Goal: Navigation & Orientation: Find specific page/section

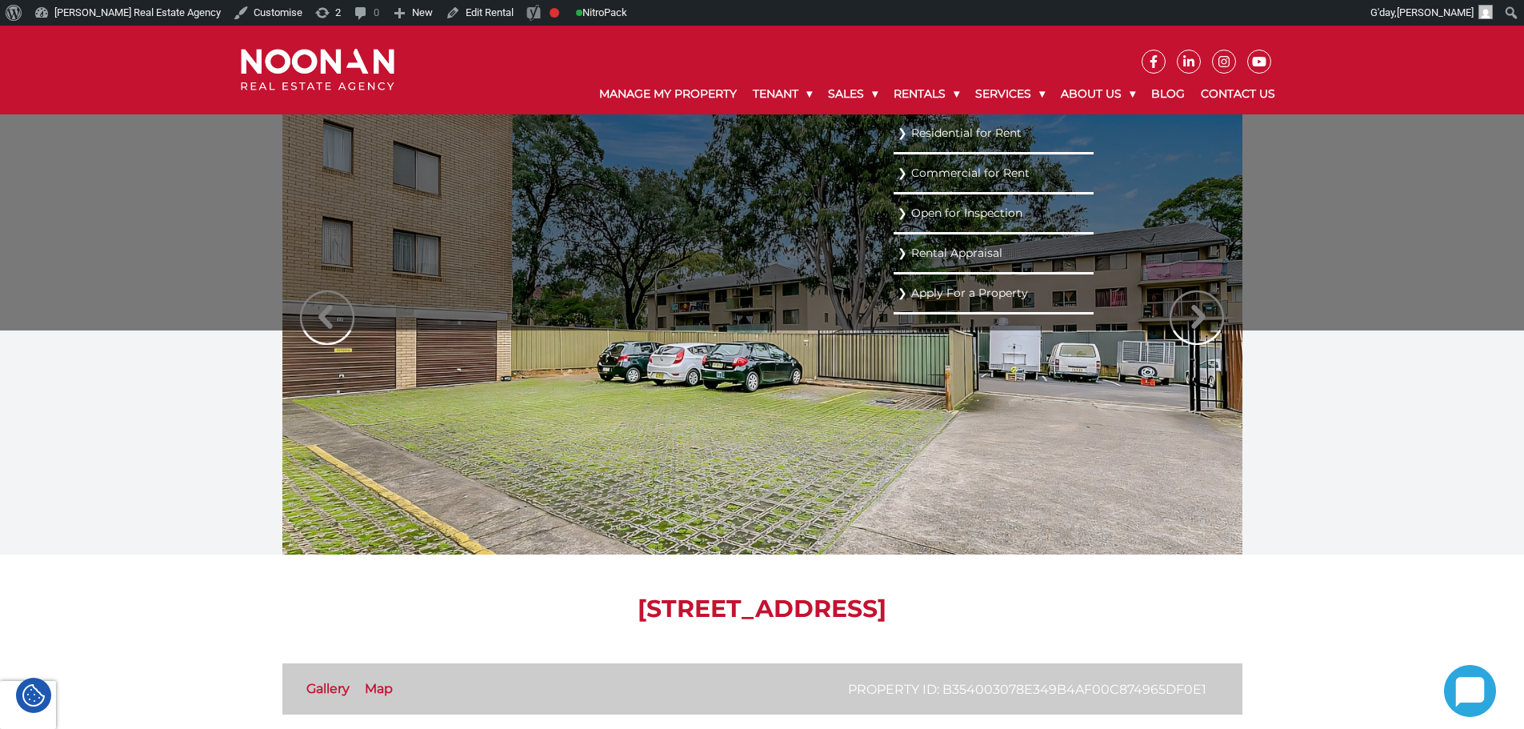
click at [926, 139] on link "Residential for Rent" at bounding box center [994, 133] width 192 height 22
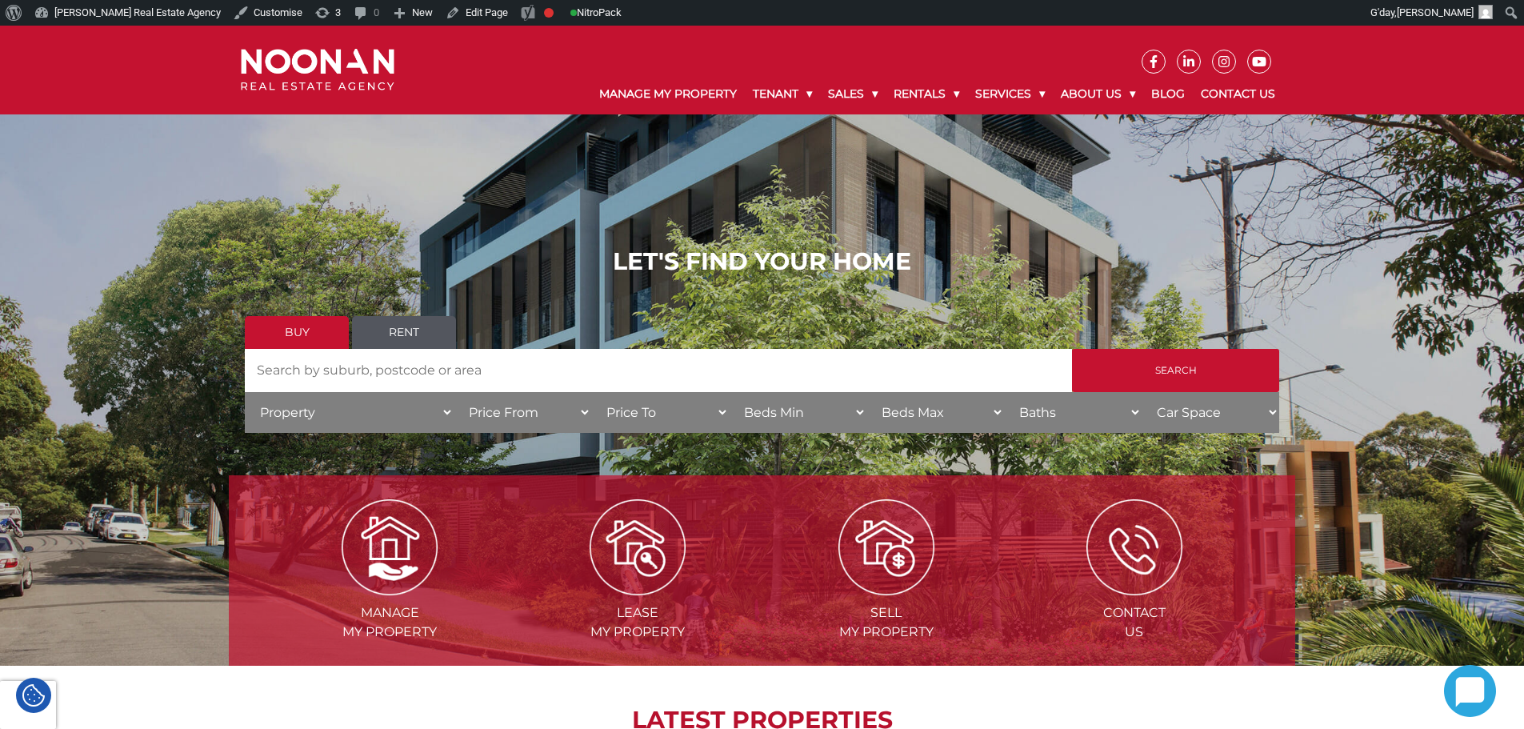
click at [321, 64] on img at bounding box center [318, 70] width 154 height 42
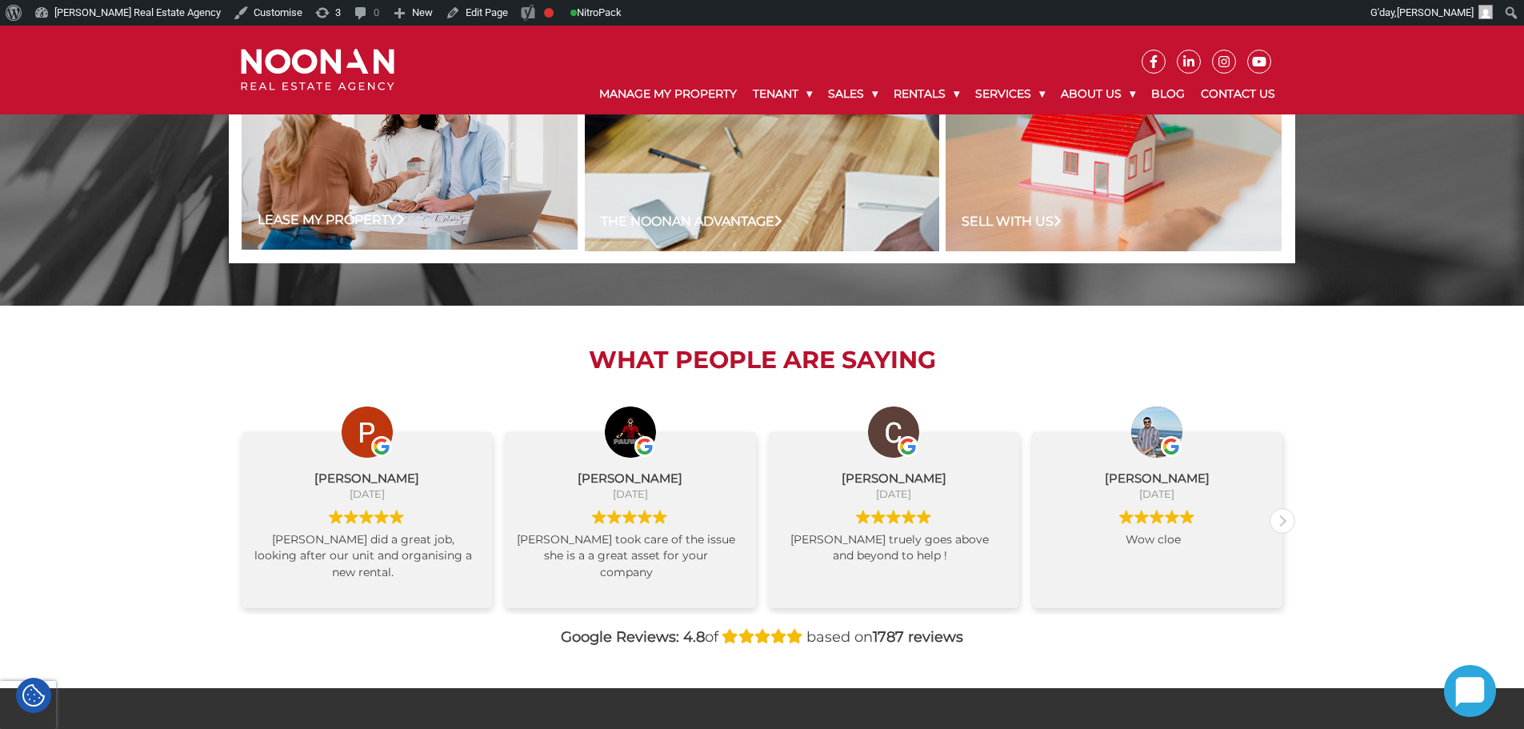
scroll to position [1520, 0]
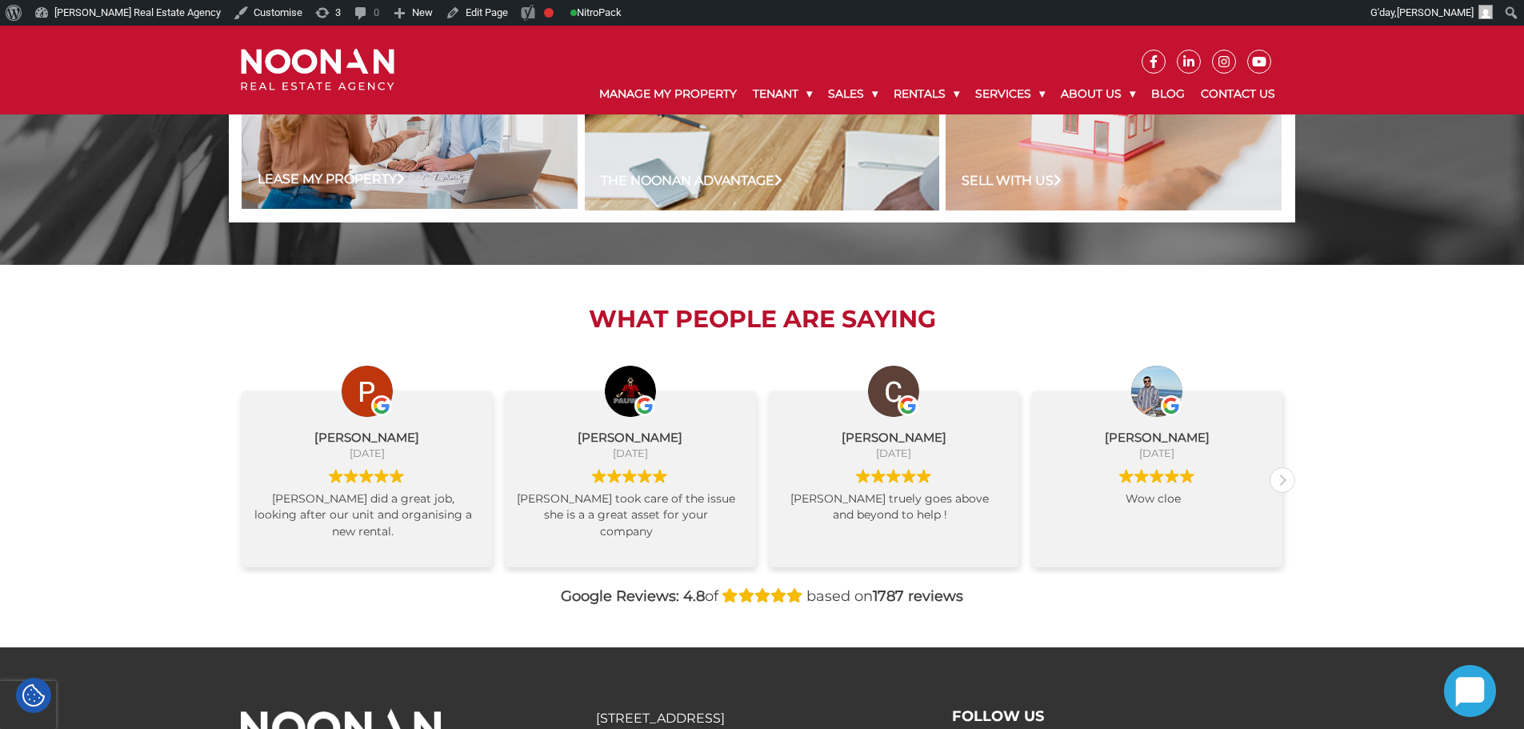
drag, startPoint x: 594, startPoint y: 312, endPoint x: 869, endPoint y: 315, distance: 275.3
click at [829, 315] on h2 "What People are Saying" at bounding box center [762, 319] width 1067 height 29
click at [887, 314] on h2 "What People are Saying" at bounding box center [762, 319] width 1067 height 29
click at [238, 487] on div "Previous review" at bounding box center [242, 480] width 24 height 24
click at [238, 487] on div "Peter Burgess September 8, 2025 Vidhan did a great job, looking after our unit …" at bounding box center [366, 479] width 263 height 176
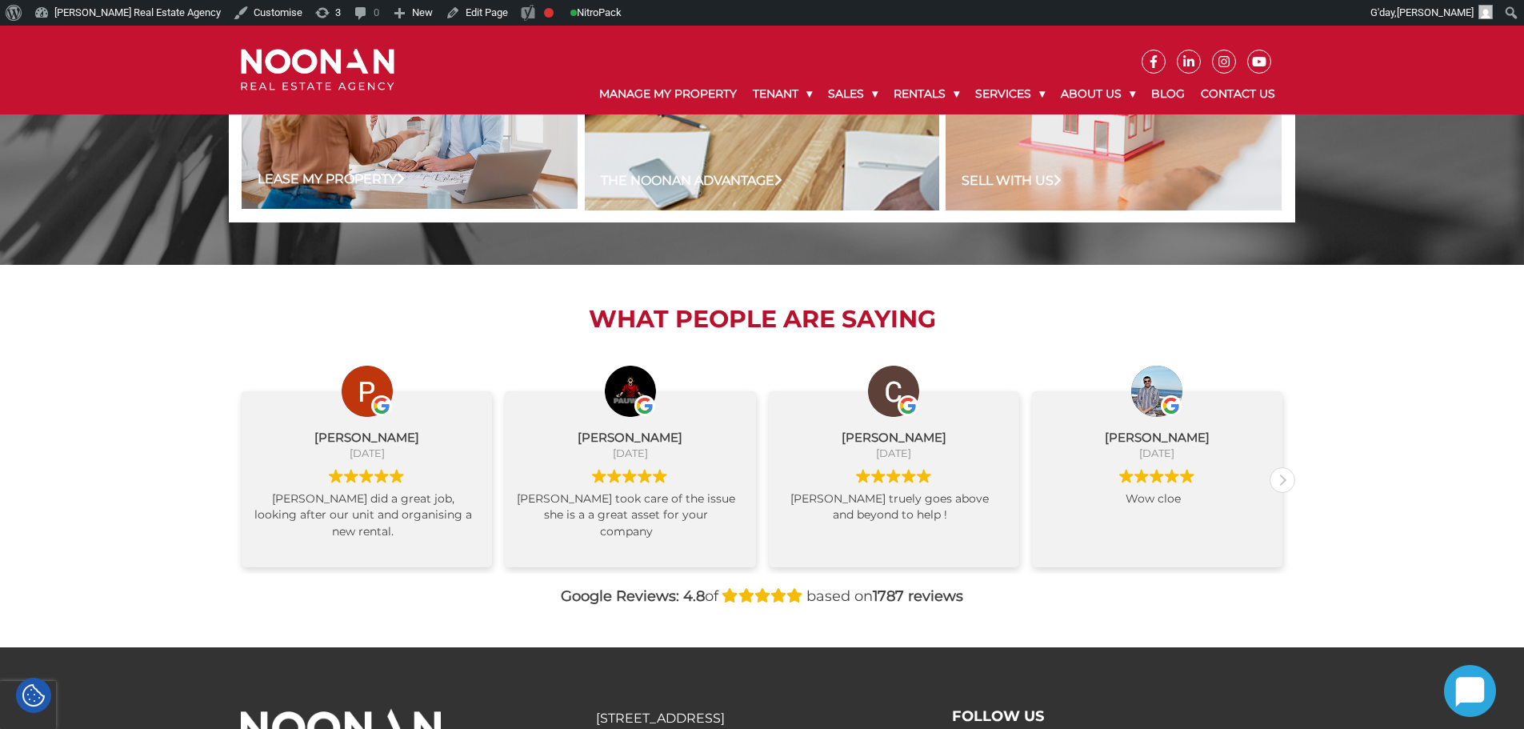
click at [238, 487] on div "Peter Burgess September 8, 2025 Vidhan did a great job, looking after our unit …" at bounding box center [366, 479] width 263 height 176
click at [189, 455] on div "What People are Saying Peter Burgess September 8, 2025 Vidhan did a great job, …" at bounding box center [762, 456] width 1524 height 382
click at [1293, 486] on div "Peter Burgess September 8, 2025 Vidhan did a great job, looking after our unit …" at bounding box center [762, 464] width 1067 height 220
click at [1282, 480] on div "Next review" at bounding box center [1283, 480] width 24 height 24
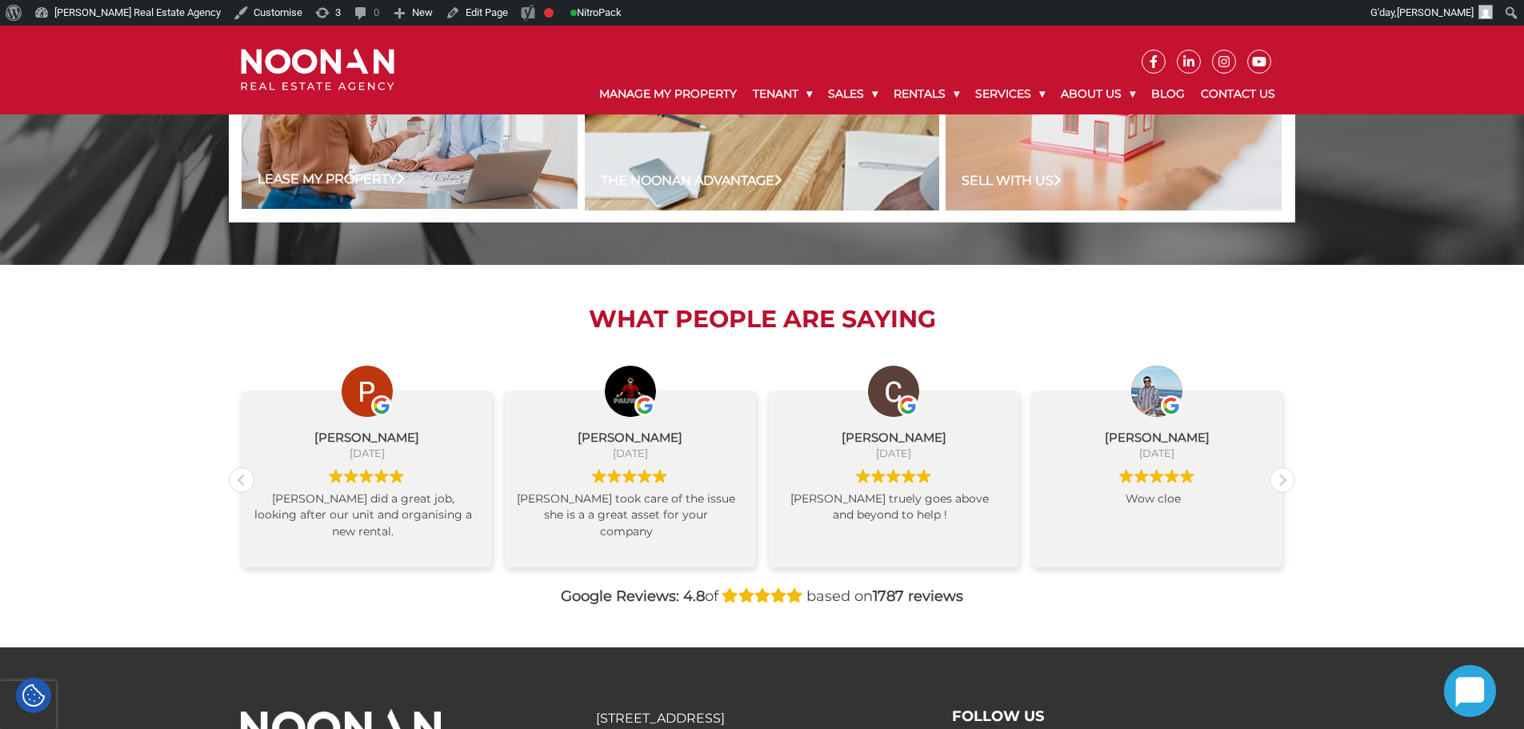
click at [1352, 466] on div "What People are Saying Peter Burgess September 8, 2025 Vidhan did a great job, …" at bounding box center [762, 456] width 1524 height 382
click at [1380, 468] on div "What People are Saying Peter Burgess September 8, 2025 Vidhan did a great job, …" at bounding box center [762, 456] width 1524 height 382
drag, startPoint x: 1007, startPoint y: 526, endPoint x: 1009, endPoint y: 518, distance: 8.9
click at [1295, 518] on div "Rashedul Haque September 1, 2025 i would like to say special thanks to one of t…" at bounding box center [1420, 475] width 250 height 176
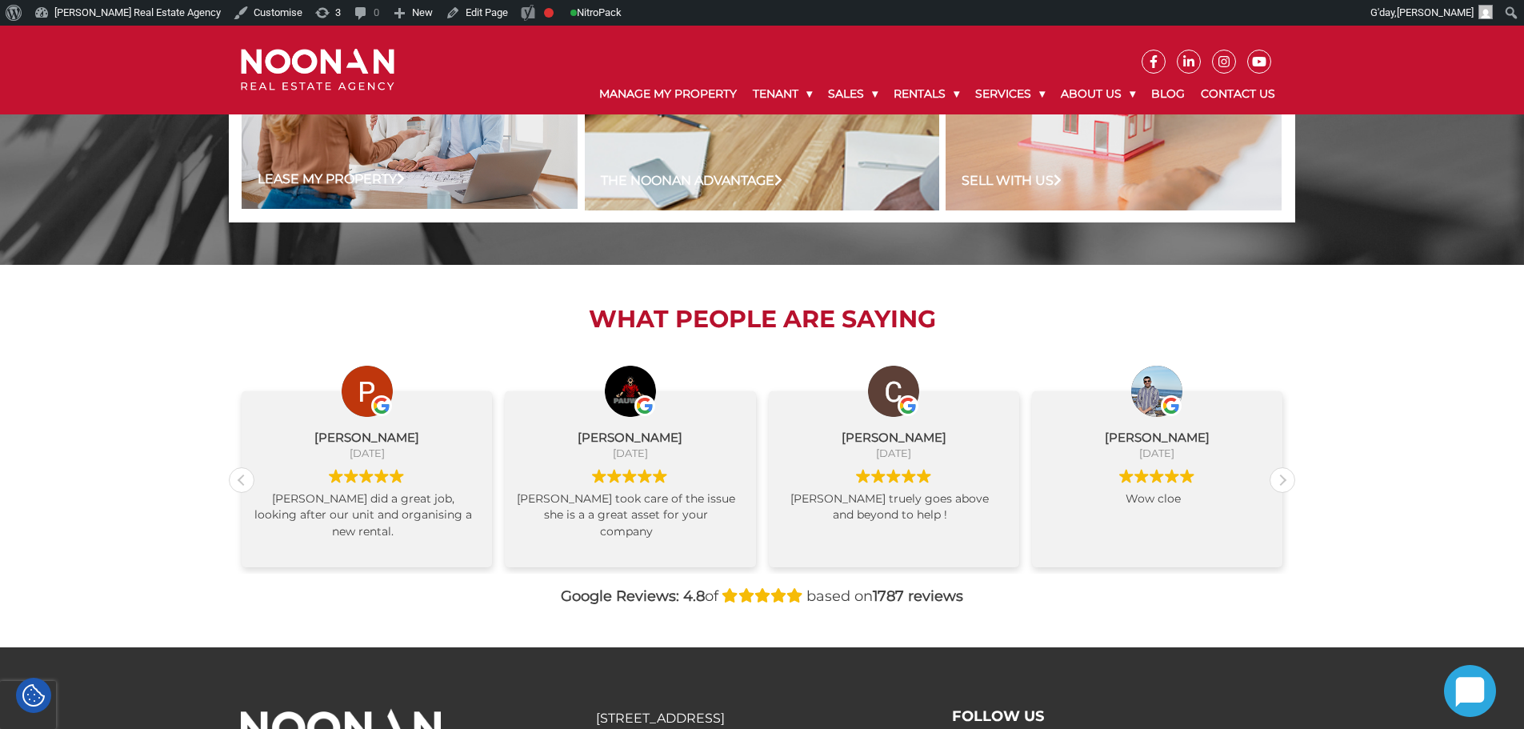
click at [813, 346] on div "What People are Saying Peter Burgess September 8, 2025 Vidhan did a great job, …" at bounding box center [762, 456] width 1067 height 382
click at [1293, 482] on div "Next review" at bounding box center [1283, 480] width 24 height 24
click at [1286, 490] on div "Next review" at bounding box center [1283, 480] width 24 height 24
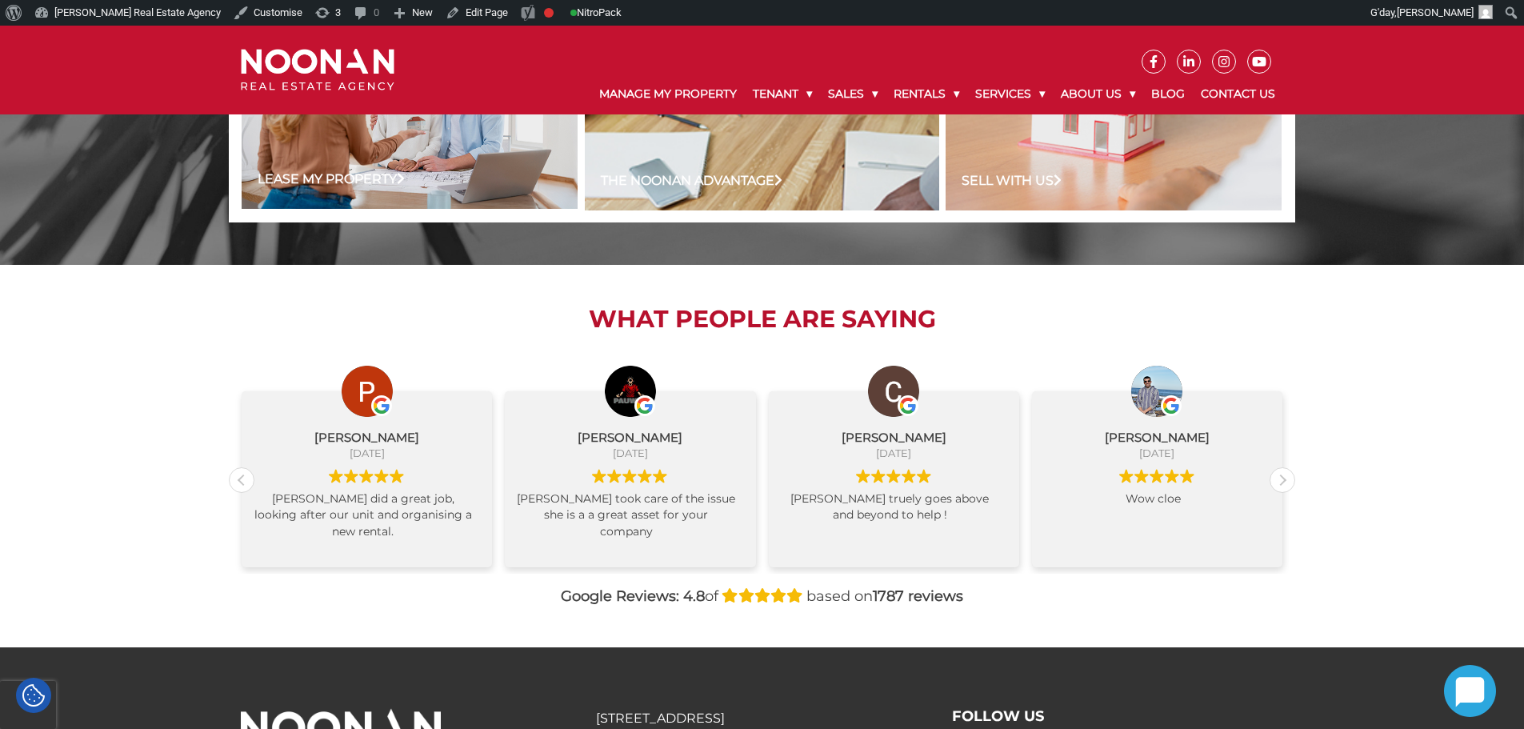
click at [1023, 346] on div "What People are Saying Peter Burgess September 8, 2025 Vidhan did a great job, …" at bounding box center [762, 456] width 1067 height 382
drag, startPoint x: 330, startPoint y: 80, endPoint x: 339, endPoint y: 59, distance: 22.9
click at [330, 80] on img at bounding box center [318, 70] width 154 height 42
